Goal: Information Seeking & Learning: Learn about a topic

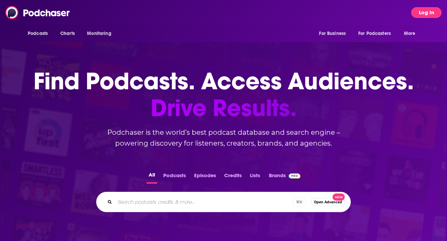
click at [324, 10] on button "Log In" at bounding box center [426, 12] width 31 height 11
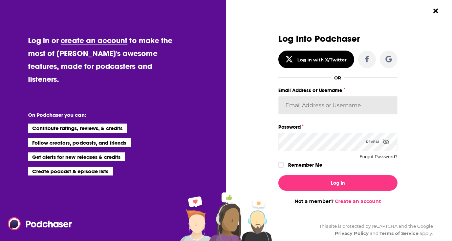
click at [301, 108] on input "Email Address or Username" at bounding box center [338, 105] width 119 height 18
paste input "gpg1"
type input "gpg1"
click at [324, 140] on icon "Dialog" at bounding box center [386, 141] width 7 height 5
click at [324, 145] on div "Log Into Podchaser Log in with X/Twitter OR Email Address or Username gpg1 Pass…" at bounding box center [342, 120] width 222 height 241
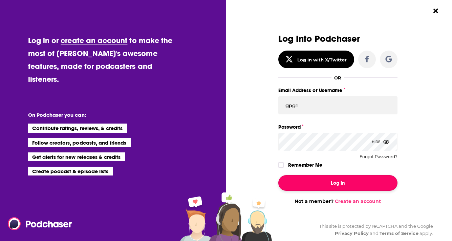
click at [324, 181] on button "Log In" at bounding box center [338, 183] width 119 height 16
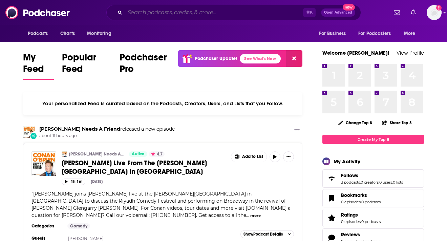
click at [229, 9] on input "Search podcasts, credits, & more..." at bounding box center [214, 12] width 178 height 11
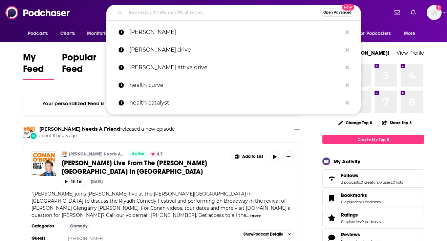
paste input "Talk Ten [DATE]"
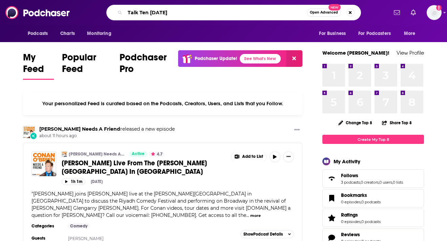
type input "Talk Ten [DATE]"
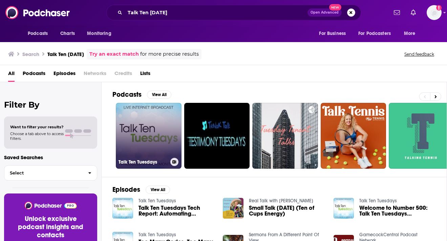
click at [158, 135] on link "Talk Ten Tuesdays" at bounding box center [149, 136] width 66 height 66
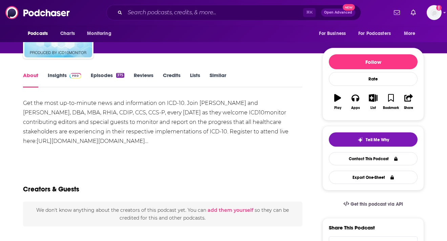
scroll to position [60, 0]
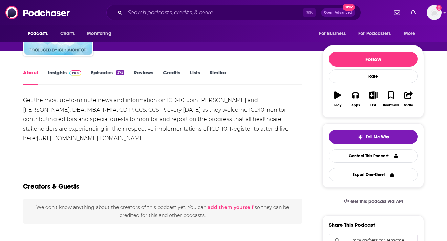
click at [71, 71] on span at bounding box center [74, 72] width 15 height 6
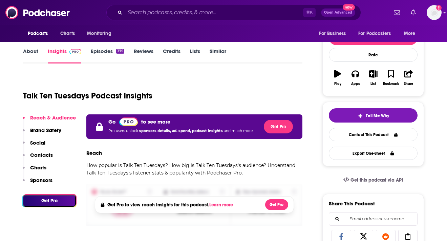
scroll to position [88, 0]
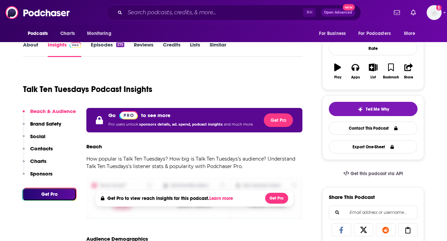
click at [36, 49] on link "About" at bounding box center [30, 49] width 15 height 16
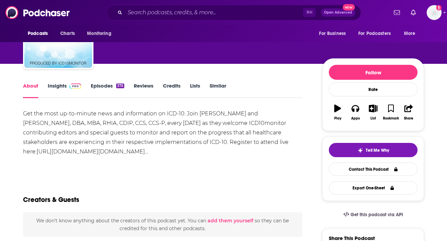
scroll to position [43, 0]
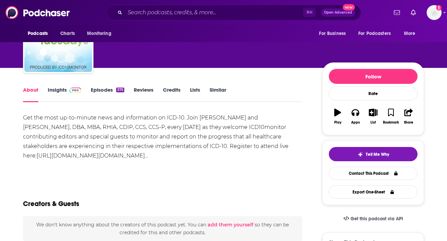
click at [147, 88] on link "Reviews" at bounding box center [144, 94] width 20 height 16
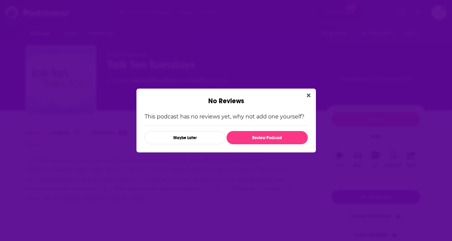
click at [313, 95] on div "No Reviews" at bounding box center [227, 96] width 180 height 17
click at [311, 95] on button "Close" at bounding box center [308, 95] width 9 height 8
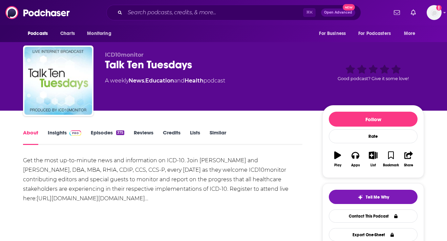
click at [99, 131] on link "Episodes 375" at bounding box center [108, 137] width 34 height 16
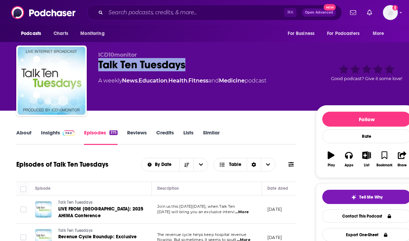
drag, startPoint x: 193, startPoint y: 64, endPoint x: 99, endPoint y: 60, distance: 94.3
click at [99, 60] on div "Talk Ten Tuesdays" at bounding box center [201, 64] width 207 height 13
copy h2 "Talk Ten Tuesdays"
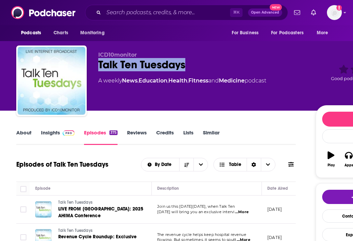
click at [27, 132] on link "About" at bounding box center [23, 137] width 15 height 16
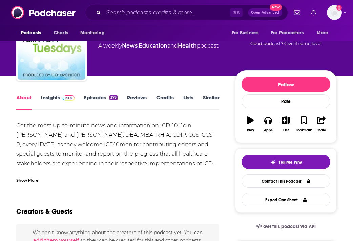
scroll to position [39, 0]
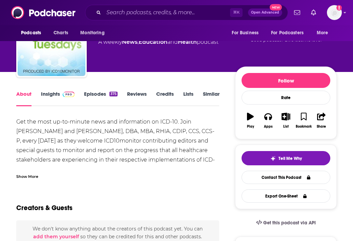
click at [30, 174] on div "Show More" at bounding box center [27, 176] width 22 height 6
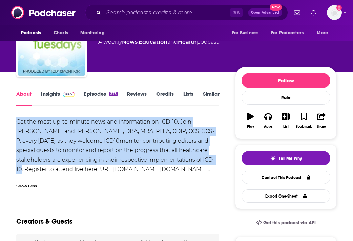
drag, startPoint x: 15, startPoint y: 120, endPoint x: 175, endPoint y: 159, distance: 165.0
copy div "Get the most up-to-minute news and information on ICD-10. Join [PERSON_NAME] an…"
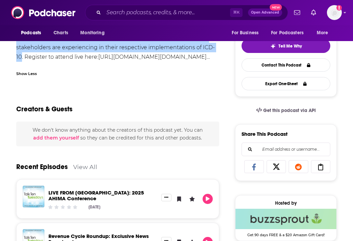
scroll to position [156, 0]
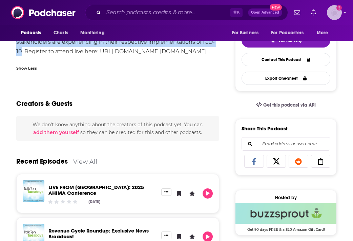
click at [324, 11] on icon "Show profile menu" at bounding box center [345, 13] width 3 height 4
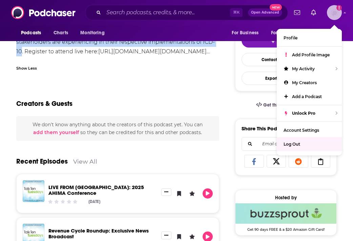
click at [295, 140] on div "Log Out" at bounding box center [309, 144] width 65 height 14
